Goal: Information Seeking & Learning: Learn about a topic

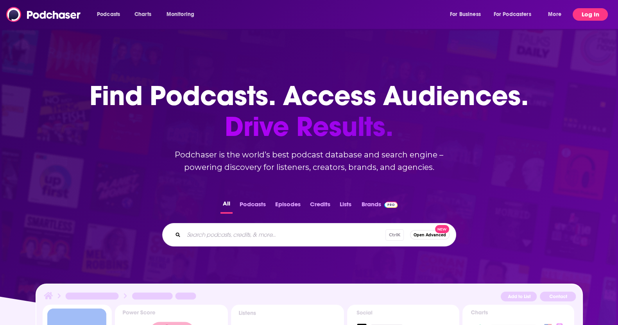
click at [591, 11] on button "Log In" at bounding box center [590, 14] width 35 height 13
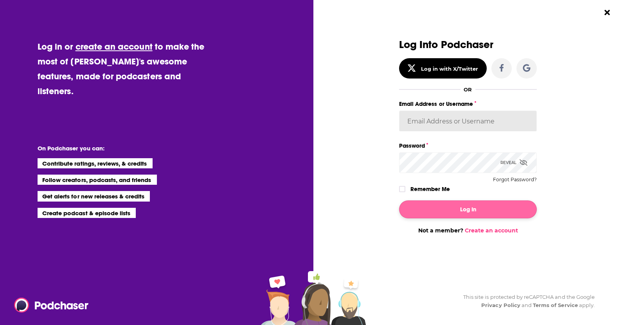
type input "[EMAIL_ADDRESS][DOMAIN_NAME]"
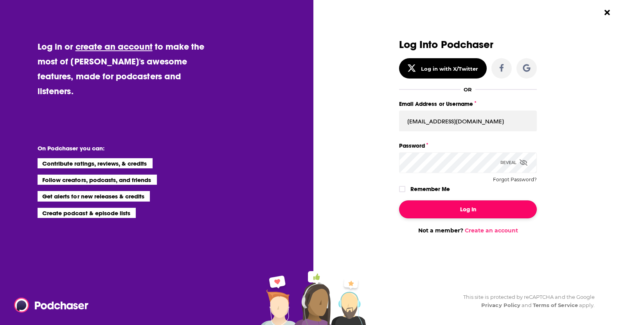
click at [465, 205] on button "Log In" at bounding box center [468, 210] width 138 height 18
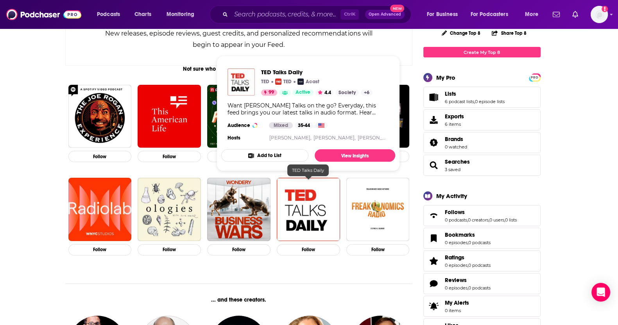
scroll to position [147, 0]
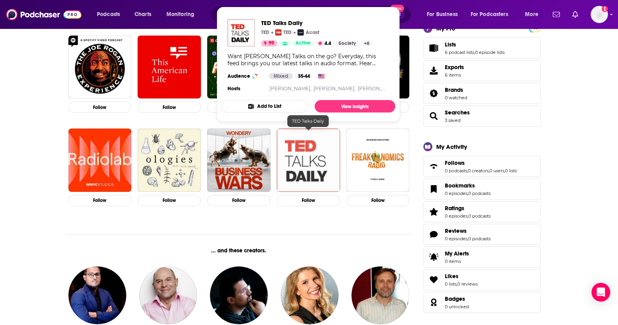
click at [306, 156] on img "TED Talks Daily" at bounding box center [308, 160] width 63 height 63
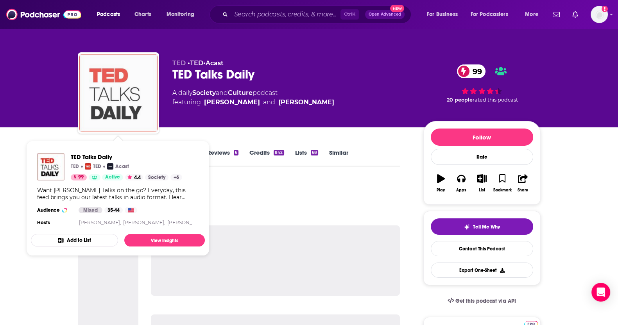
click at [106, 81] on img "TED Talks Daily" at bounding box center [118, 93] width 78 height 78
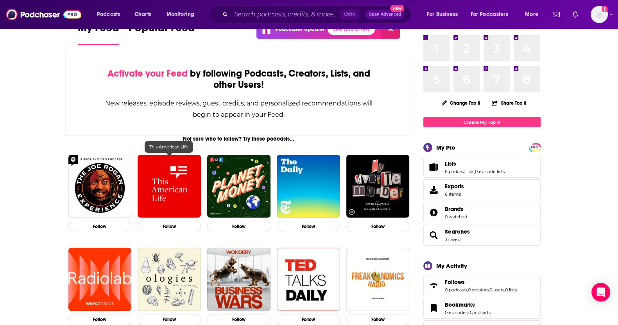
scroll to position [97, 0]
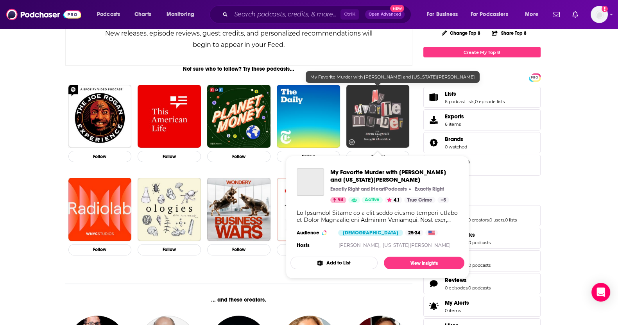
click at [379, 116] on img "My Favorite Murder with Karen Kilgariff and Georgia Hardstark" at bounding box center [378, 116] width 63 height 63
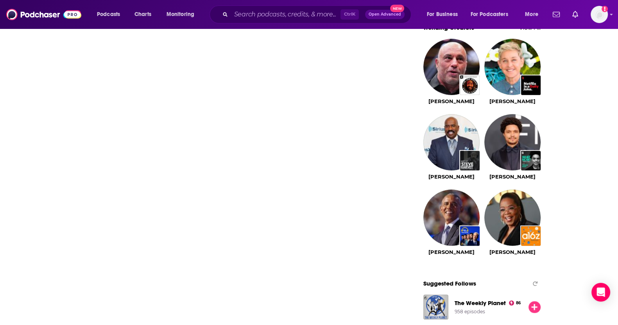
scroll to position [733, 0]
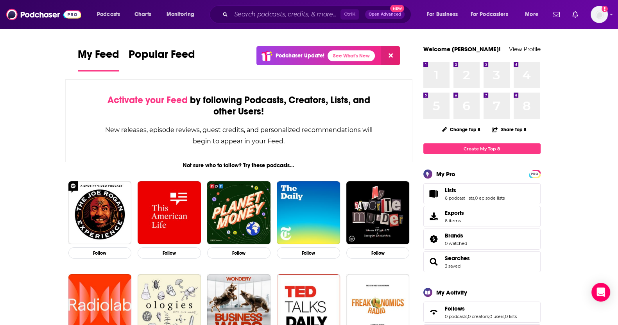
scroll to position [0, 0]
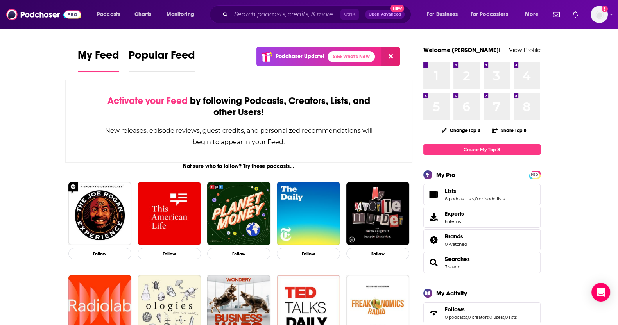
click at [149, 58] on span "Popular Feed" at bounding box center [162, 58] width 67 height 18
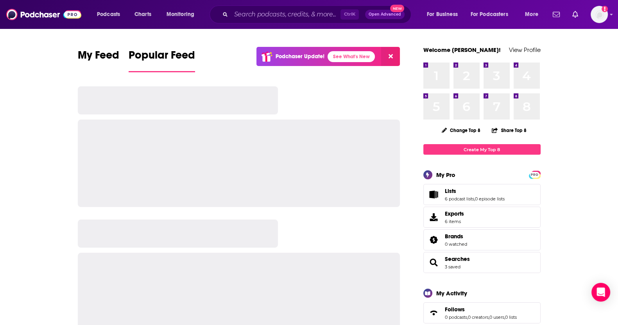
click at [391, 55] on icon at bounding box center [391, 56] width 4 height 6
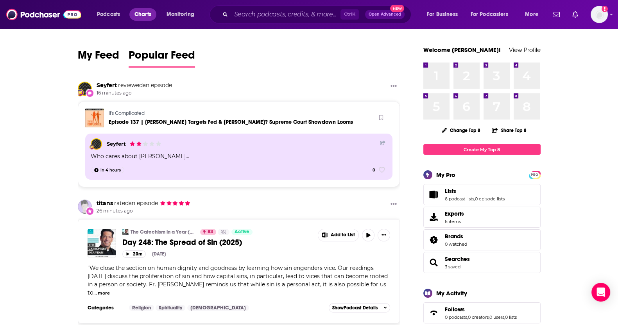
click at [141, 11] on span "Charts" at bounding box center [143, 14] width 17 height 11
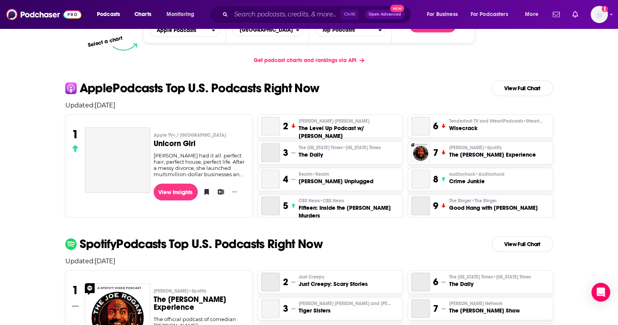
scroll to position [147, 0]
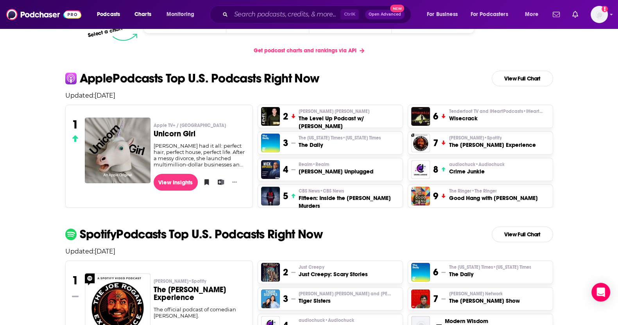
click at [260, 146] on div "3 The [US_STATE] Times • [US_STATE] Times The Daily" at bounding box center [330, 143] width 145 height 23
click at [268, 144] on img "The Daily" at bounding box center [270, 143] width 19 height 19
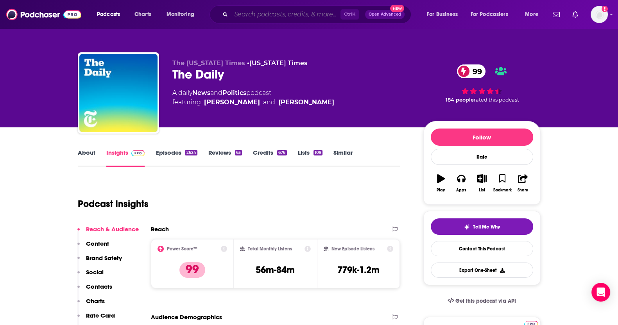
click at [268, 18] on input "Search podcasts, credits, & more..." at bounding box center [286, 14] width 110 height 13
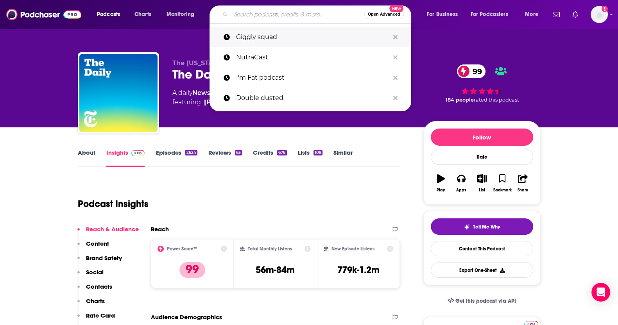
click at [267, 43] on p "Giggly squad" at bounding box center [312, 37] width 153 height 20
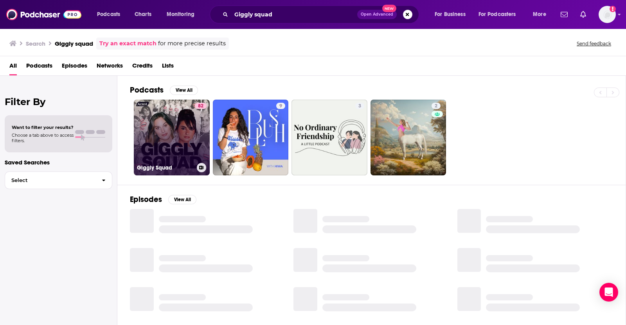
click at [171, 124] on link "82 Giggly Squad" at bounding box center [172, 138] width 76 height 76
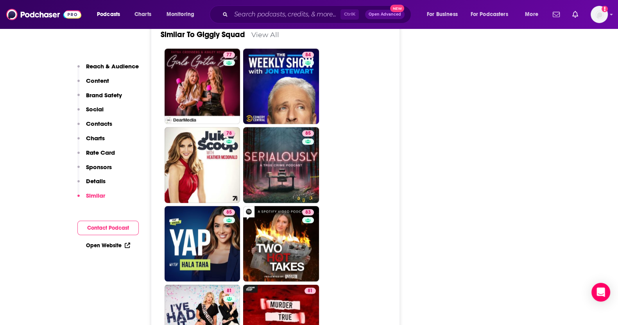
scroll to position [2103, 0]
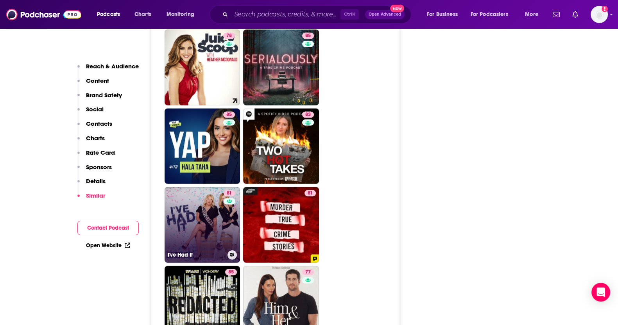
click at [210, 187] on link "81 I've Had It" at bounding box center [203, 225] width 76 height 76
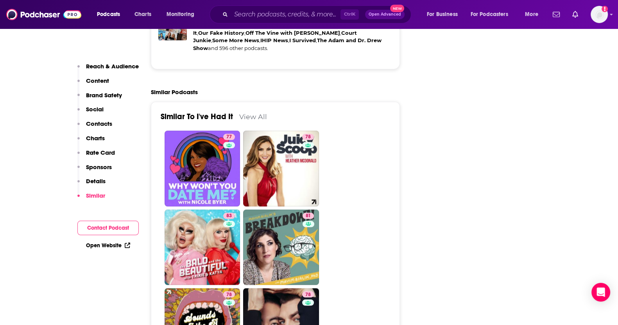
scroll to position [1858, 0]
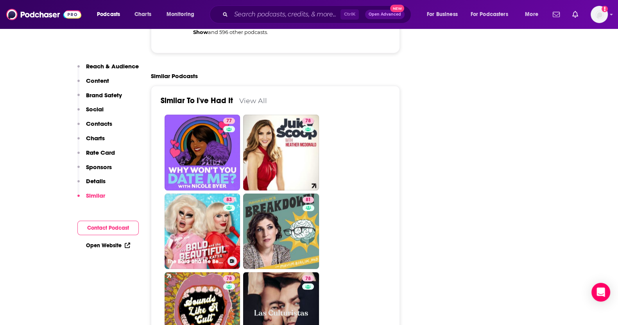
click at [201, 194] on link "83 The Bald and the Beautiful with [PERSON_NAME] and [PERSON_NAME]" at bounding box center [203, 232] width 76 height 76
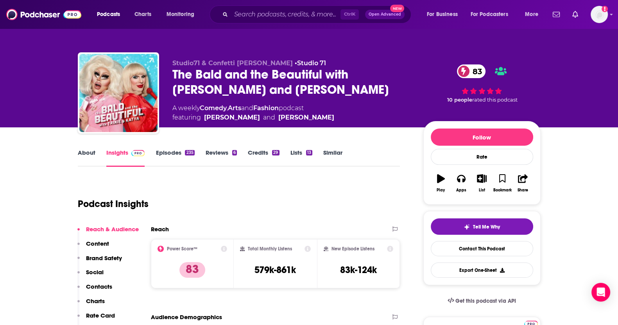
drag, startPoint x: 587, startPoint y: 232, endPoint x: 377, endPoint y: 206, distance: 211.2
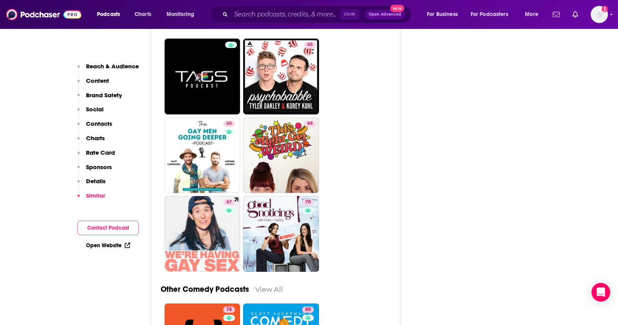
scroll to position [2933, 0]
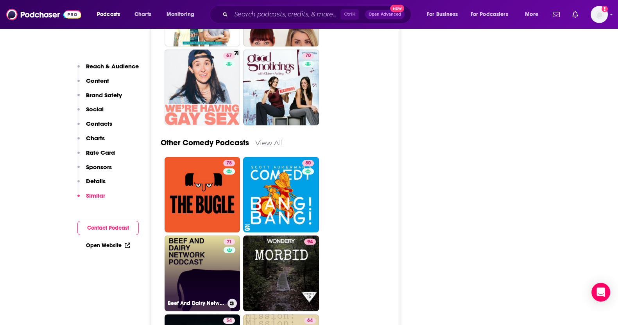
click at [211, 236] on link "71 Beef And Dairy Network" at bounding box center [203, 274] width 76 height 76
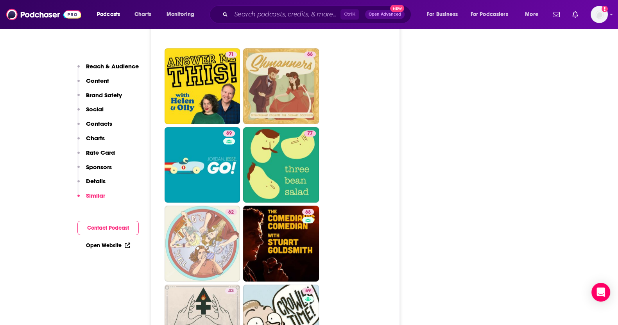
scroll to position [2396, 0]
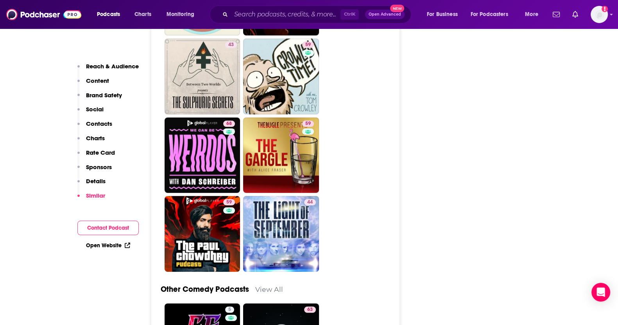
scroll to position [2982, 0]
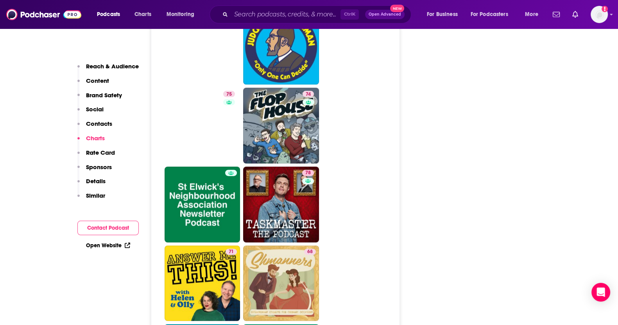
scroll to position [2103, 0]
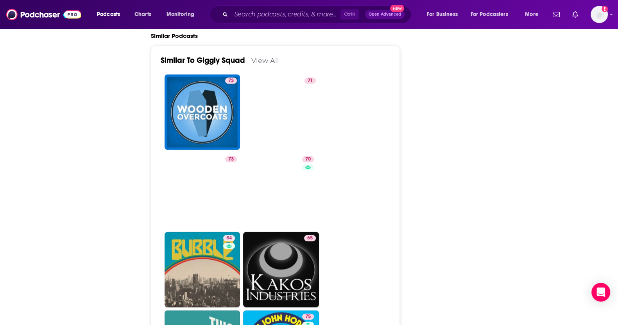
type input "[URL][DOMAIN_NAME]"
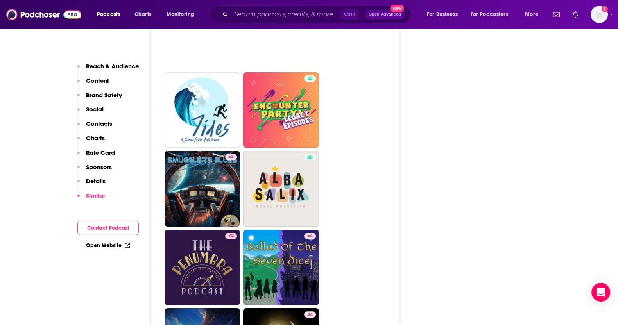
scroll to position [4156, 0]
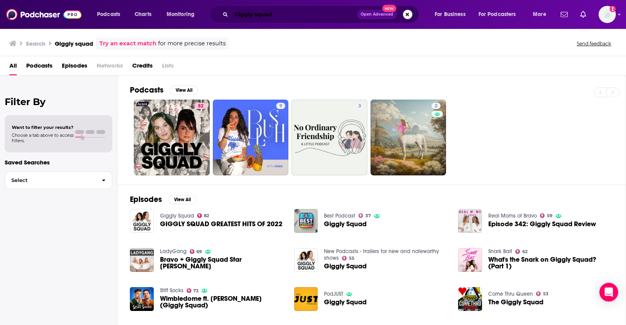
click at [302, 17] on input "Giggly squad" at bounding box center [294, 14] width 126 height 13
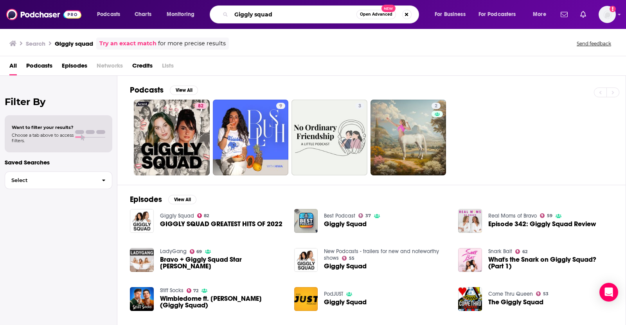
drag, startPoint x: 306, startPoint y: 15, endPoint x: 210, endPoint y: 34, distance: 97.2
click at [156, 11] on div "Podcasts Charts Monitoring Giggly squad Open Advanced New For Business For Podc…" at bounding box center [323, 14] width 462 height 18
type input "mom podcasts"
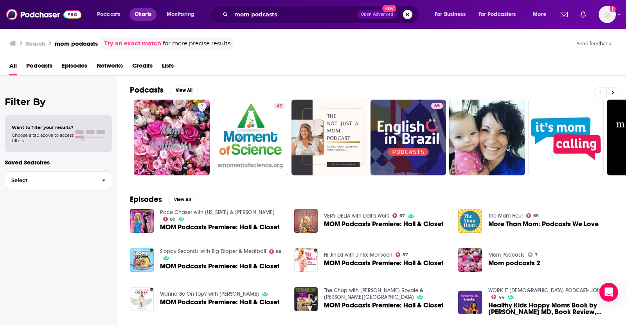
click at [146, 16] on span "Charts" at bounding box center [143, 14] width 17 height 11
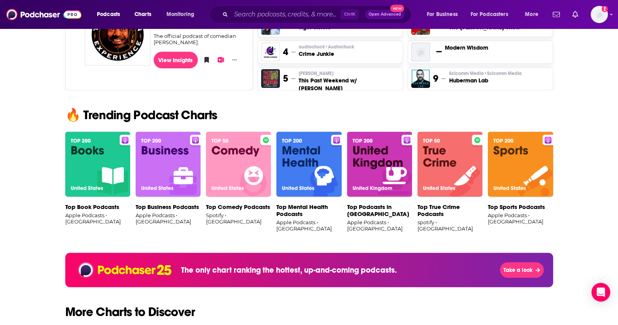
scroll to position [391, 0]
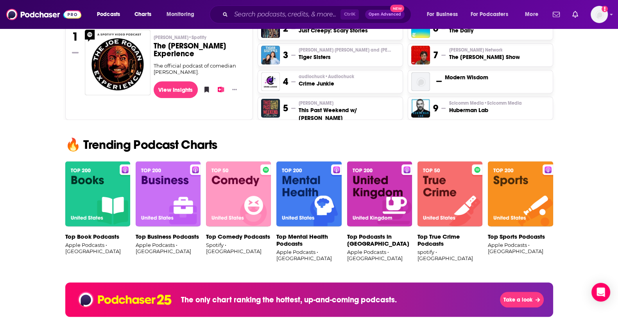
click at [55, 128] on div "Podcast Charts & Rankings Up-to-date popularity rankings from the top podcast c…" at bounding box center [309, 246] width 618 height 1218
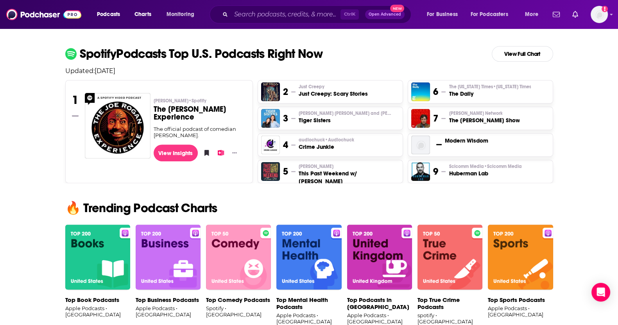
scroll to position [293, 0]
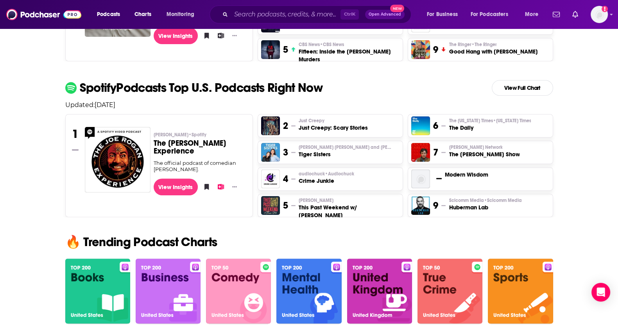
click at [333, 177] on span "• Audiochuck" at bounding box center [339, 173] width 29 height 5
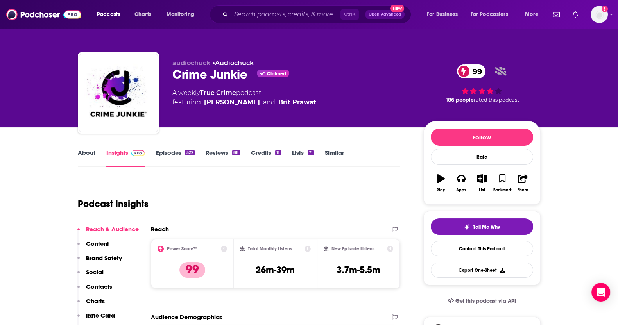
click at [79, 158] on link "About" at bounding box center [87, 158] width 18 height 18
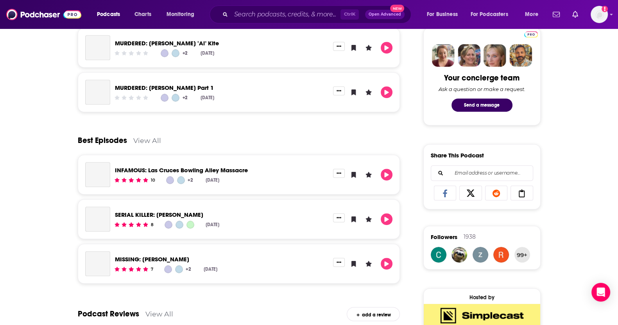
scroll to position [982, 0]
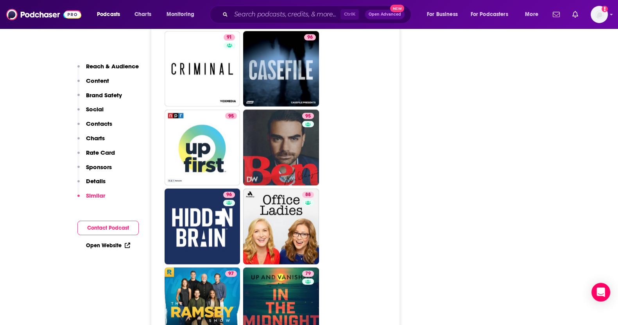
scroll to position [2298, 0]
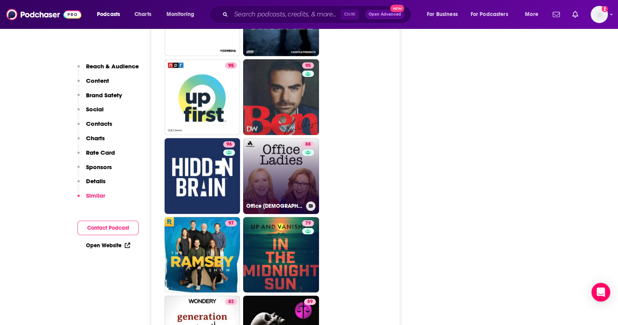
click at [297, 138] on link "88 Office [DEMOGRAPHIC_DATA]" at bounding box center [281, 176] width 76 height 76
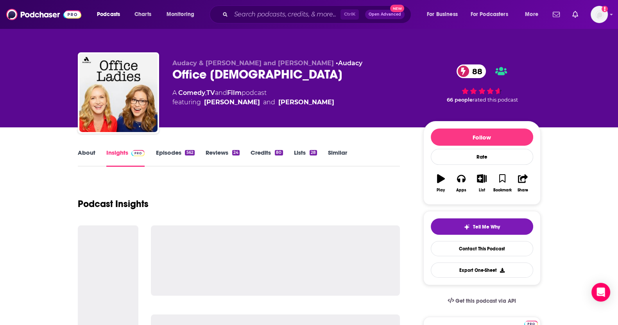
type input "[URL][DOMAIN_NAME]"
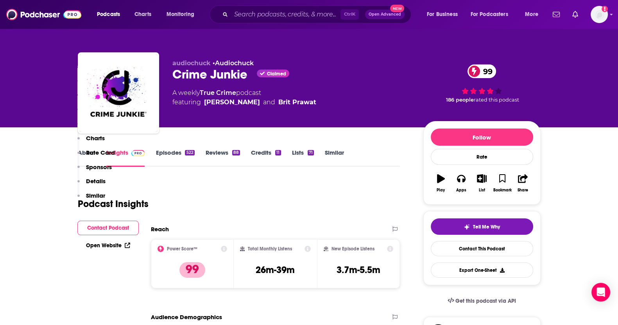
scroll to position [538, 0]
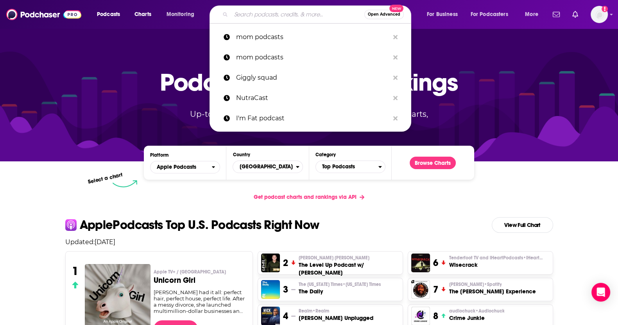
click at [294, 14] on input "Search podcasts, credits, & more..." at bounding box center [297, 14] width 133 height 13
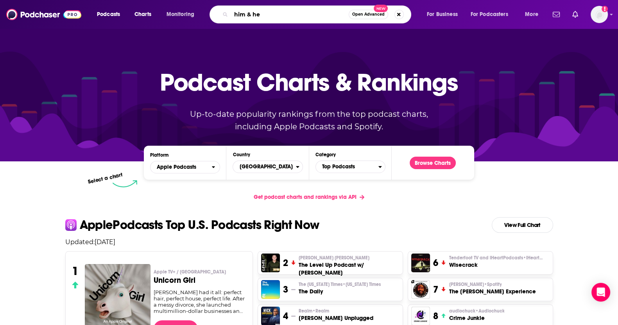
type input "him & her"
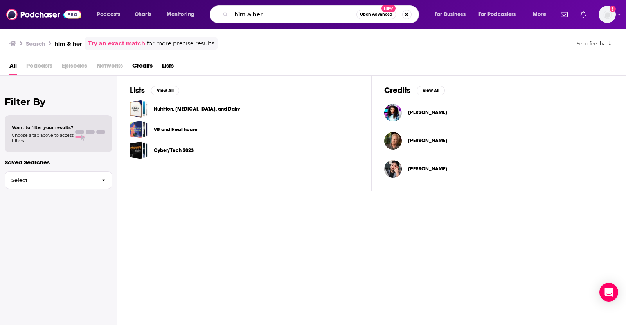
click at [274, 20] on input "him & her" at bounding box center [293, 14] width 125 height 13
drag, startPoint x: 286, startPoint y: 14, endPoint x: 215, endPoint y: 13, distance: 70.4
click at [181, 8] on div "Podcasts Charts Monitoring him & her Open Advanced New For Business For Podcast…" at bounding box center [323, 14] width 462 height 18
type input "his & hers"
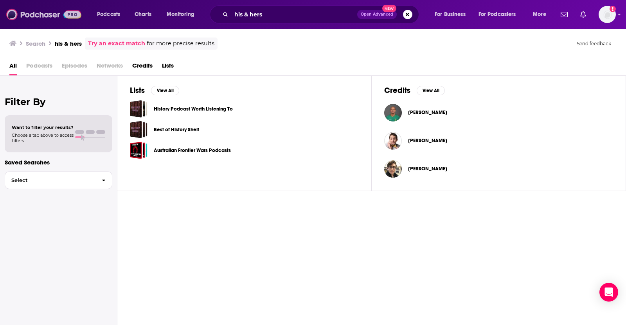
click at [49, 11] on img at bounding box center [43, 14] width 75 height 15
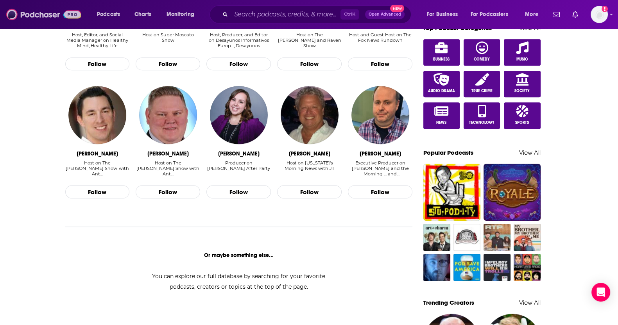
scroll to position [440, 0]
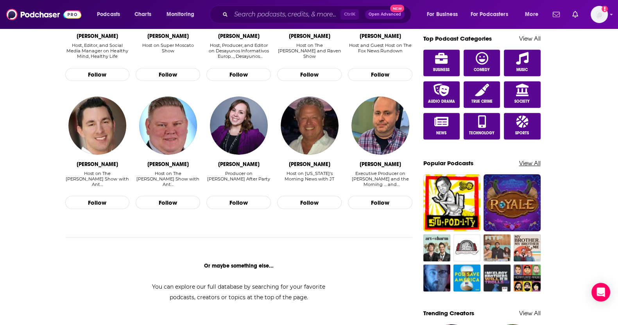
click at [528, 160] on link "View All" at bounding box center [530, 163] width 22 height 7
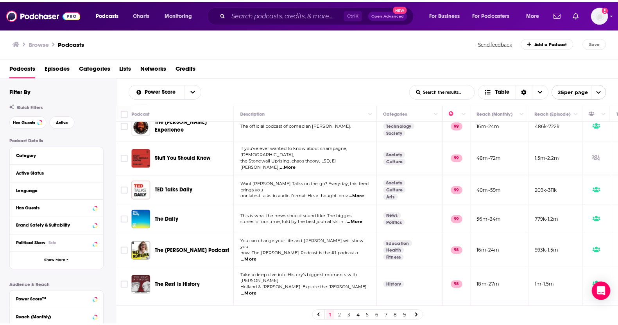
scroll to position [195, 0]
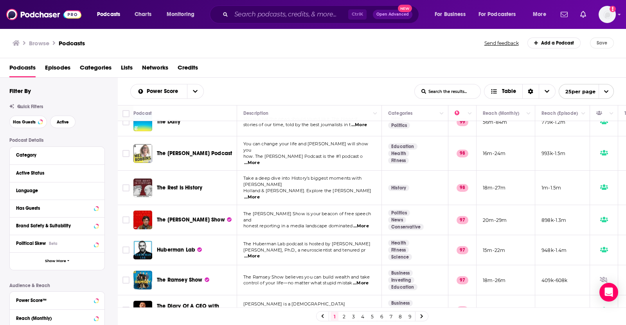
click at [147, 144] on img "The Mel Robbins Podcast" at bounding box center [142, 153] width 19 height 19
